Goal: Transaction & Acquisition: Download file/media

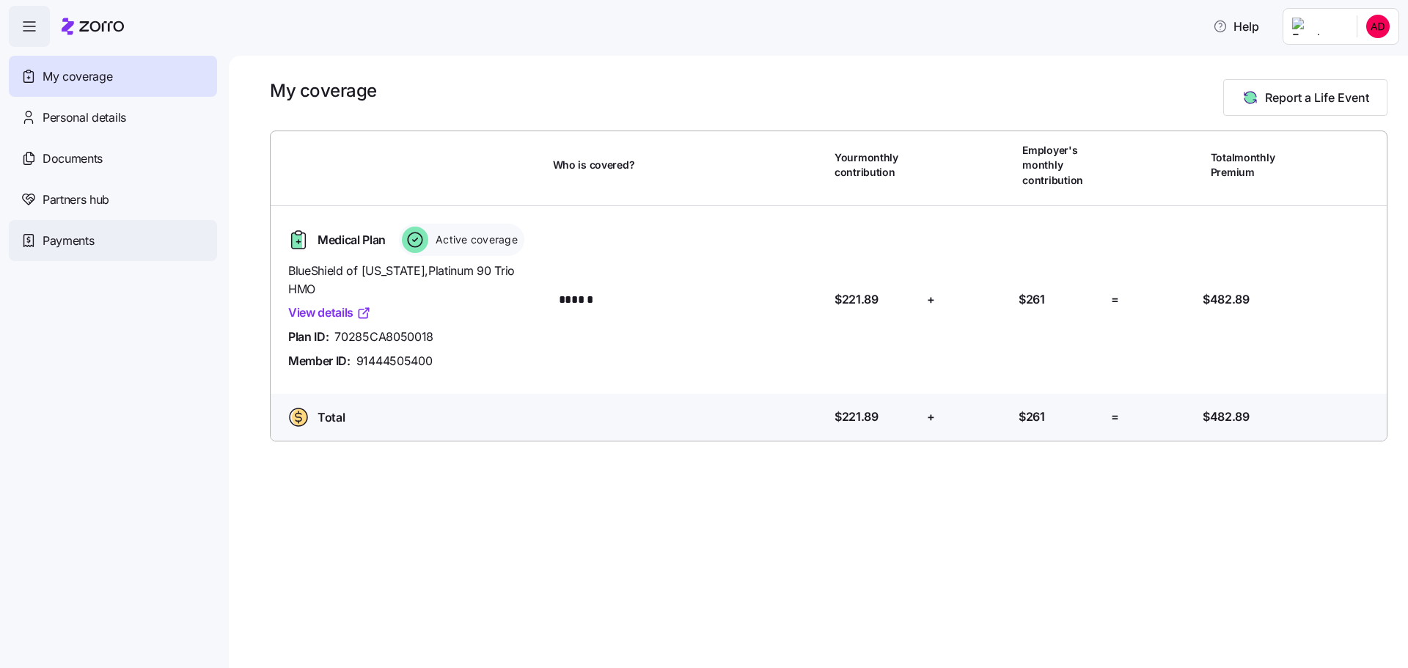
click at [125, 234] on div "Payments" at bounding box center [113, 240] width 208 height 41
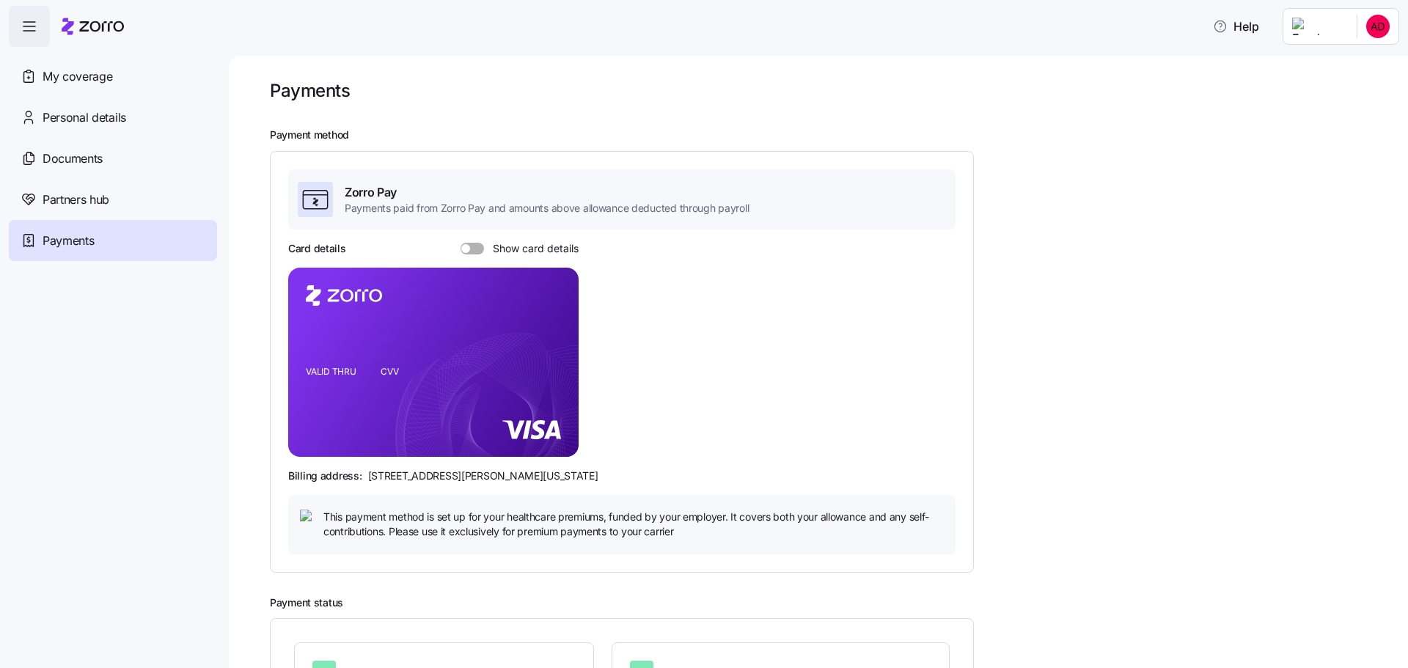
click at [471, 243] on span at bounding box center [477, 249] width 15 height 12
click at [461, 243] on input "Show card details" at bounding box center [461, 243] width 0 height 0
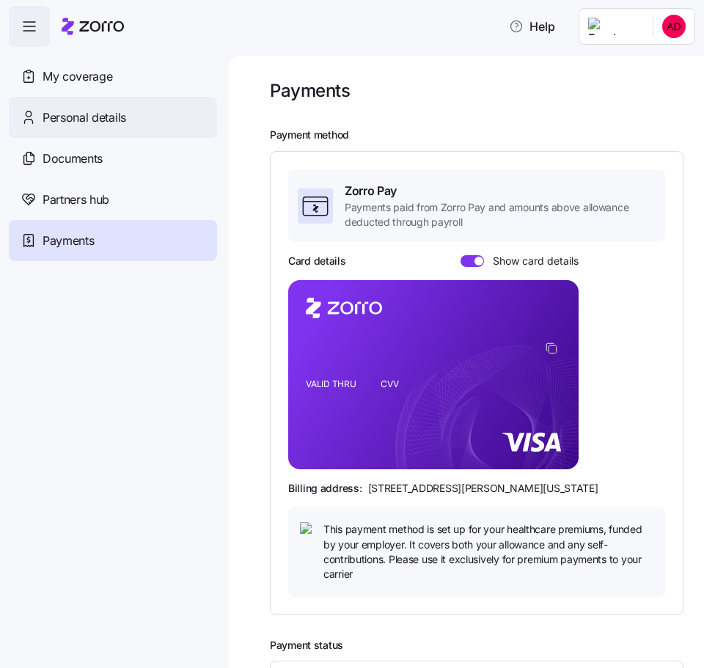
click at [130, 120] on div "Personal details" at bounding box center [113, 117] width 208 height 41
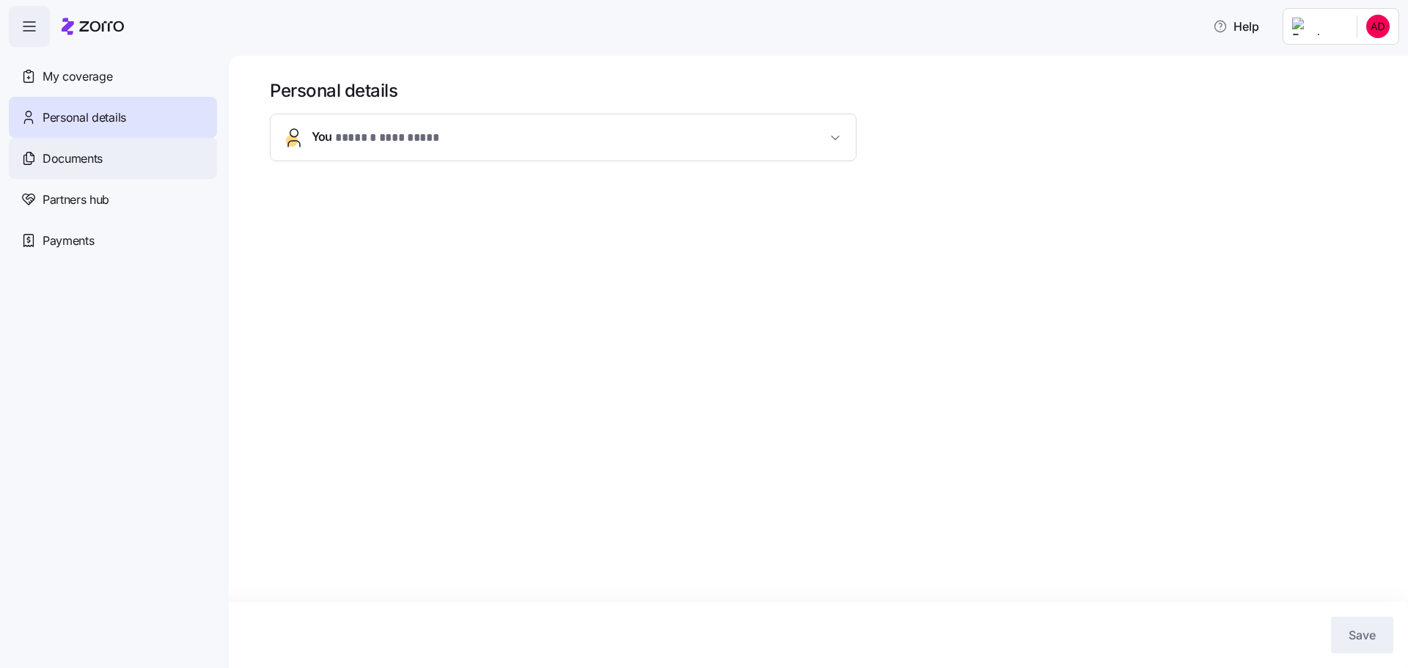
click at [176, 157] on div "Documents" at bounding box center [113, 158] width 208 height 41
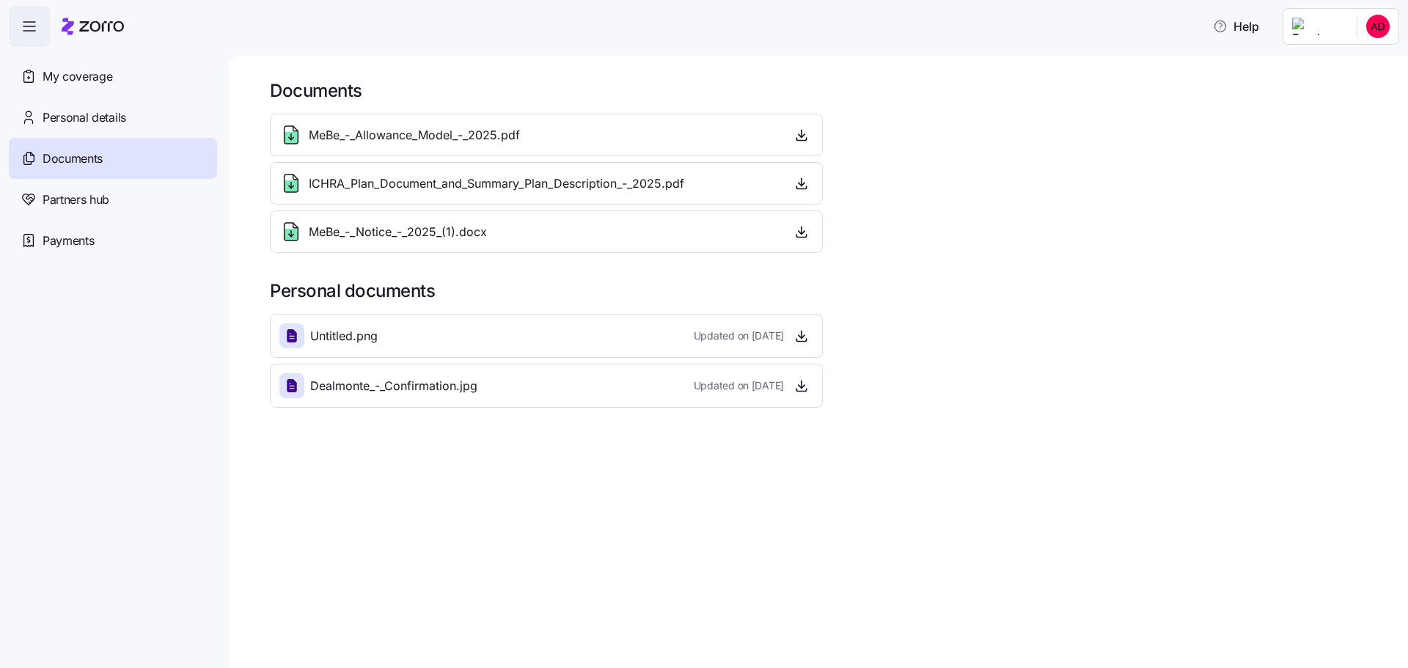
click at [157, 212] on div "Partners hub" at bounding box center [113, 199] width 208 height 41
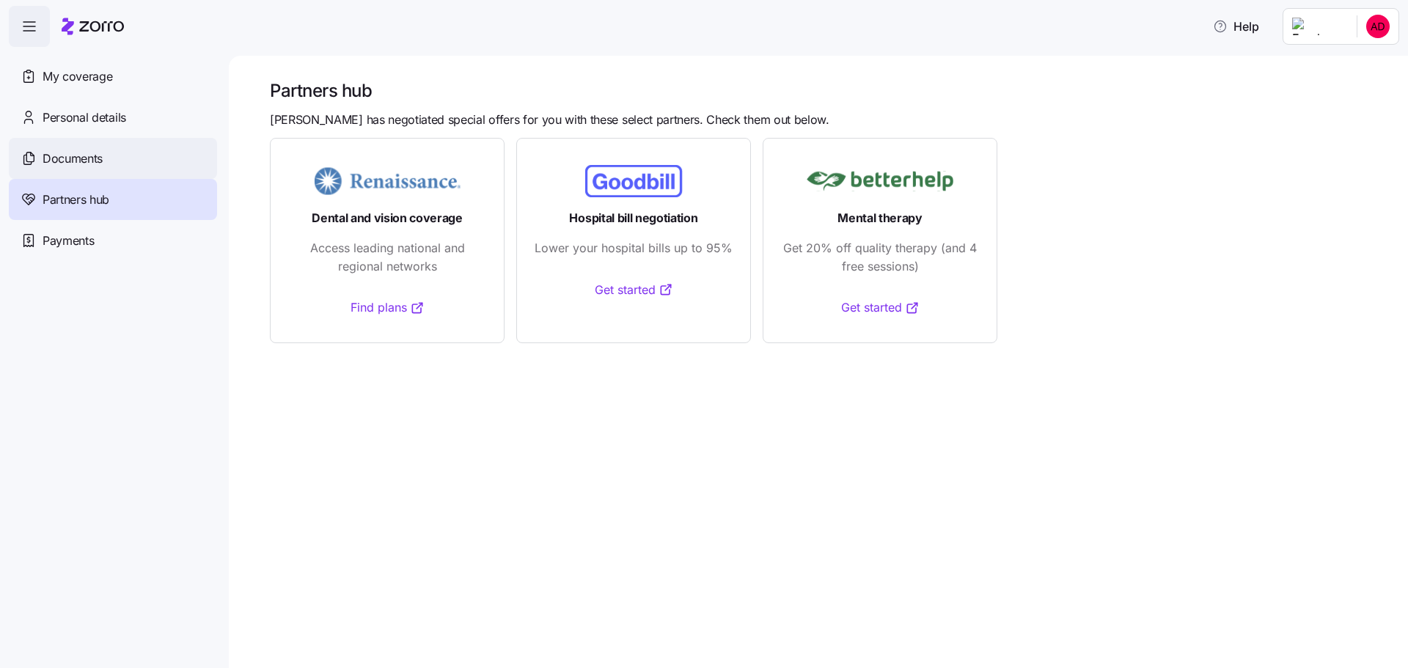
click at [125, 170] on div "Documents" at bounding box center [113, 158] width 208 height 41
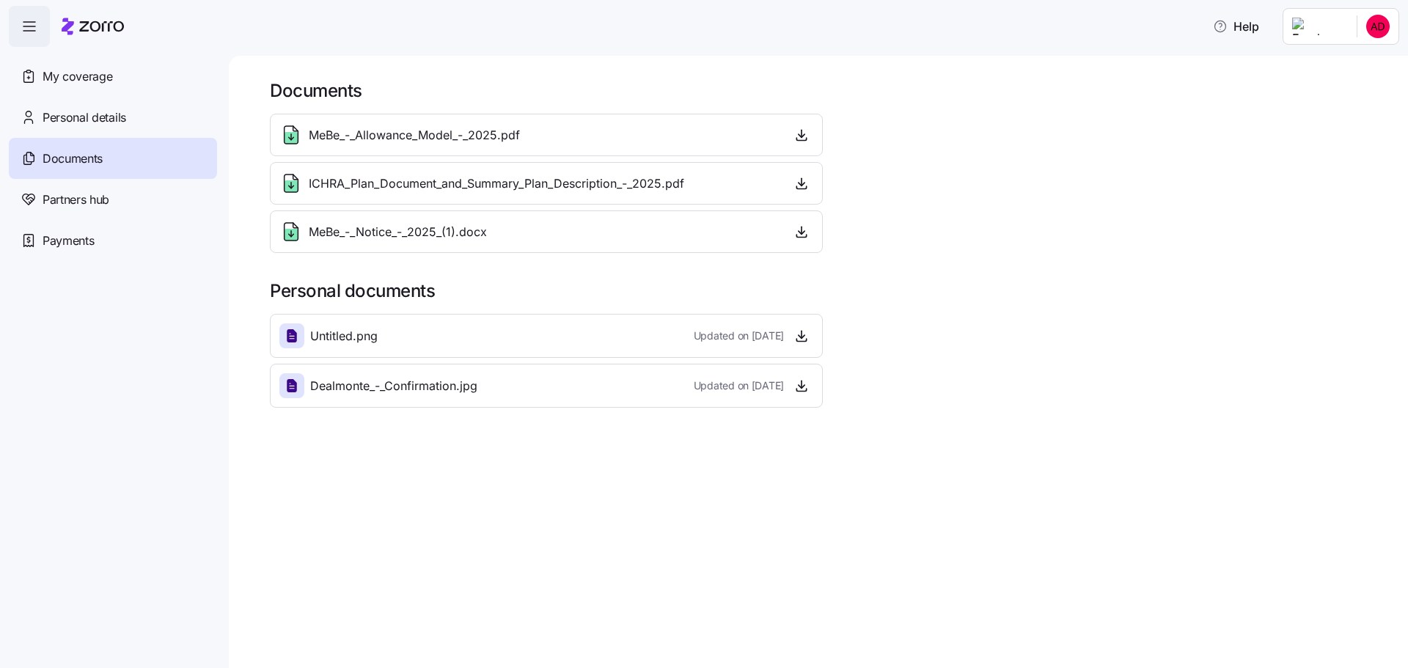
click at [414, 134] on span "MeBe_-_Allowance_Model_-_2025.pdf" at bounding box center [414, 135] width 211 height 18
click at [793, 133] on span "button" at bounding box center [802, 135] width 22 height 22
click at [799, 136] on icon "button" at bounding box center [802, 135] width 6 height 3
click at [433, 186] on span "ICHRA_Plan_Document_and_Summary_Plan_Description_-_2025.pdf" at bounding box center [496, 184] width 375 height 18
click at [807, 186] on icon "button" at bounding box center [801, 183] width 15 height 15
